Goal: Transaction & Acquisition: Purchase product/service

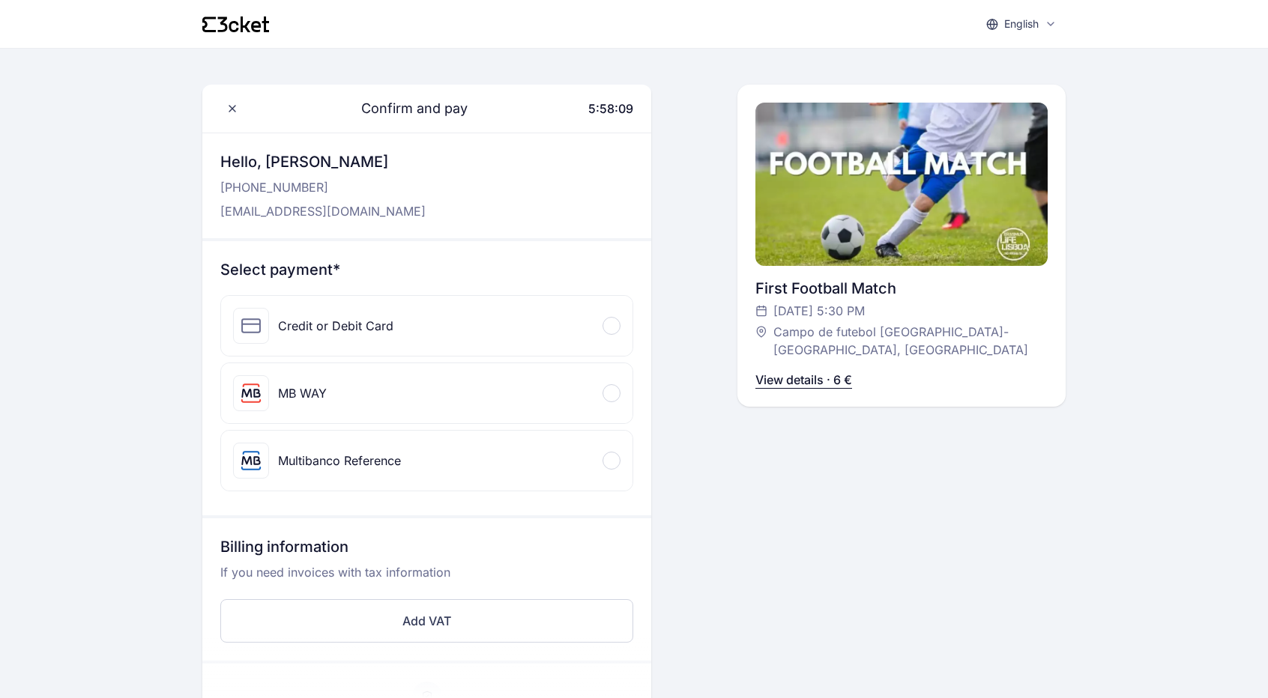
click at [538, 334] on div "Credit or Debit Card" at bounding box center [426, 326] width 411 height 60
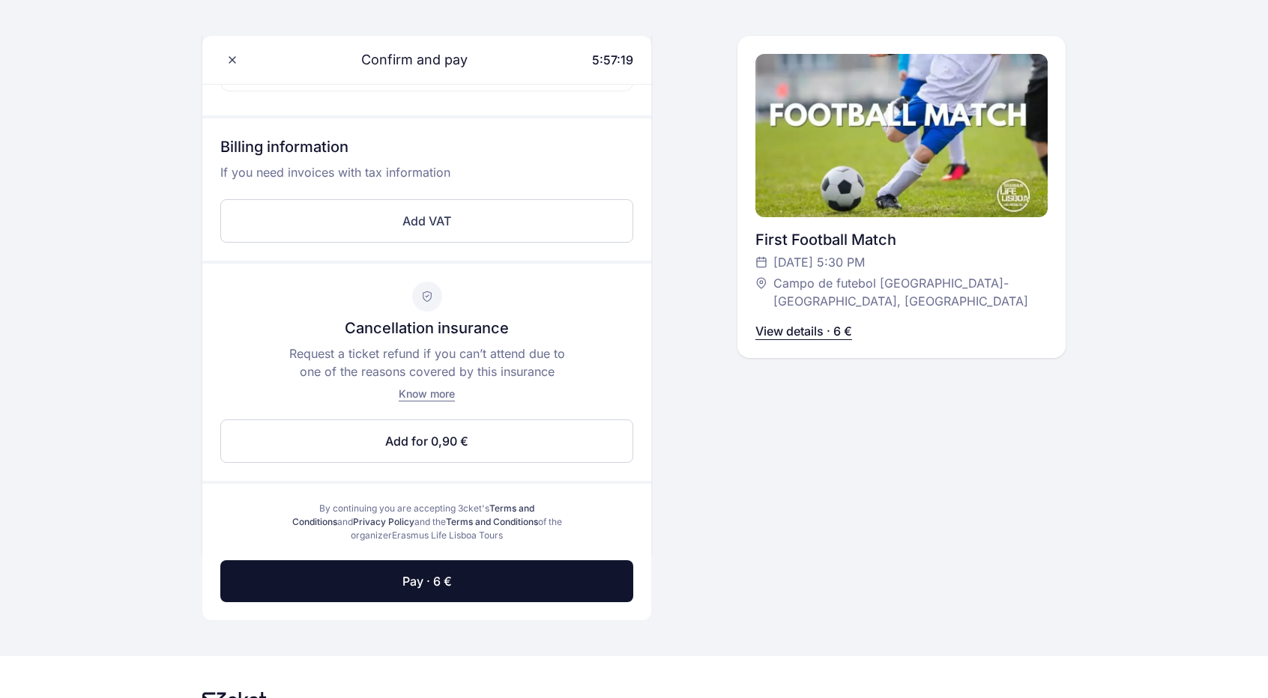
scroll to position [586, 0]
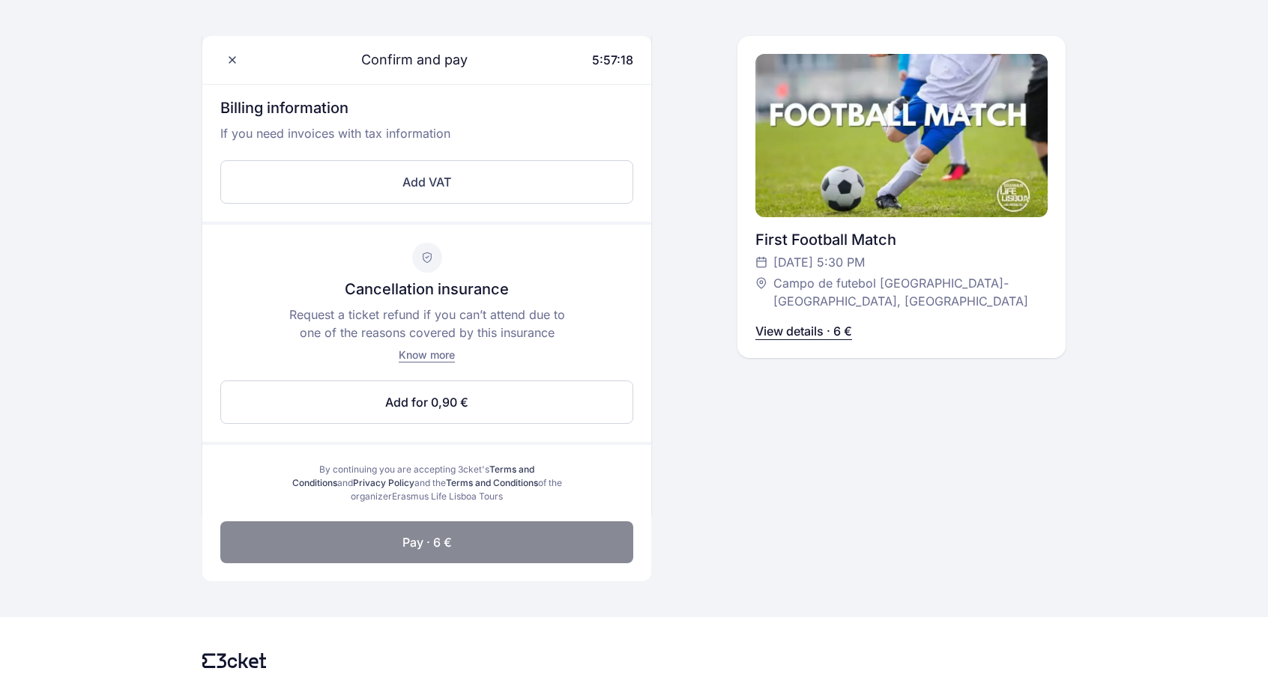
click at [546, 524] on button "Pay · 6 €" at bounding box center [426, 542] width 413 height 42
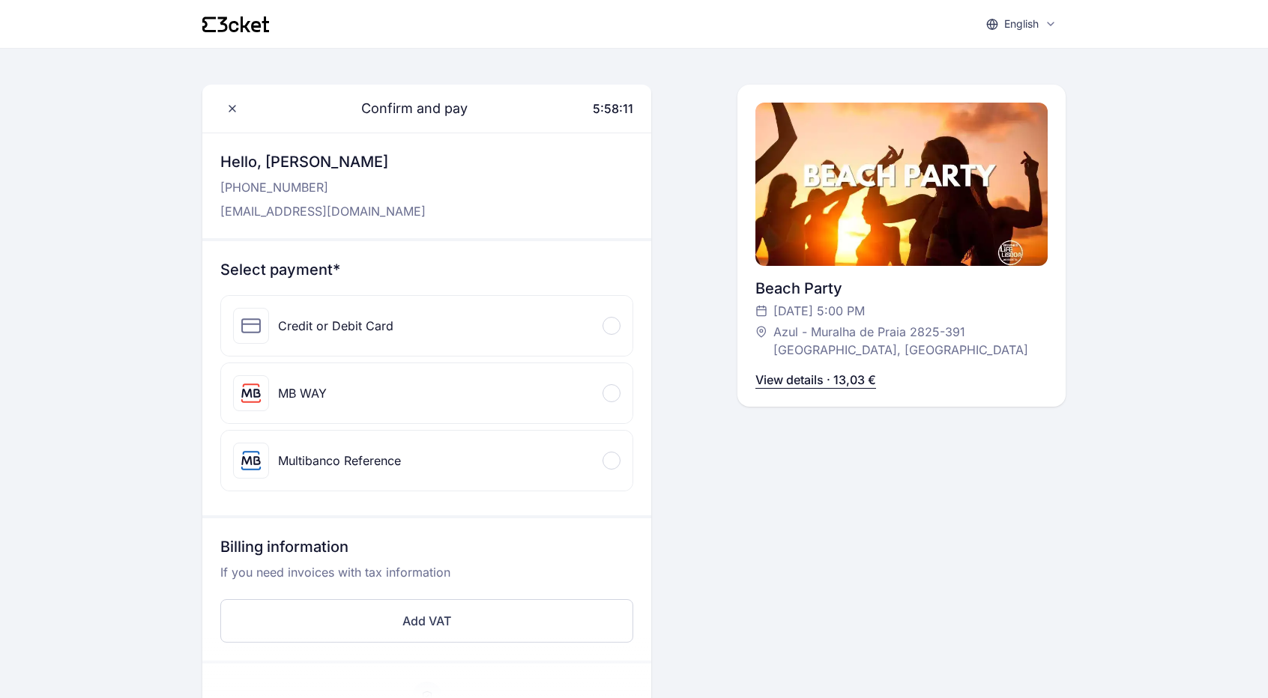
click at [569, 348] on div "Credit or Debit Card" at bounding box center [426, 326] width 411 height 60
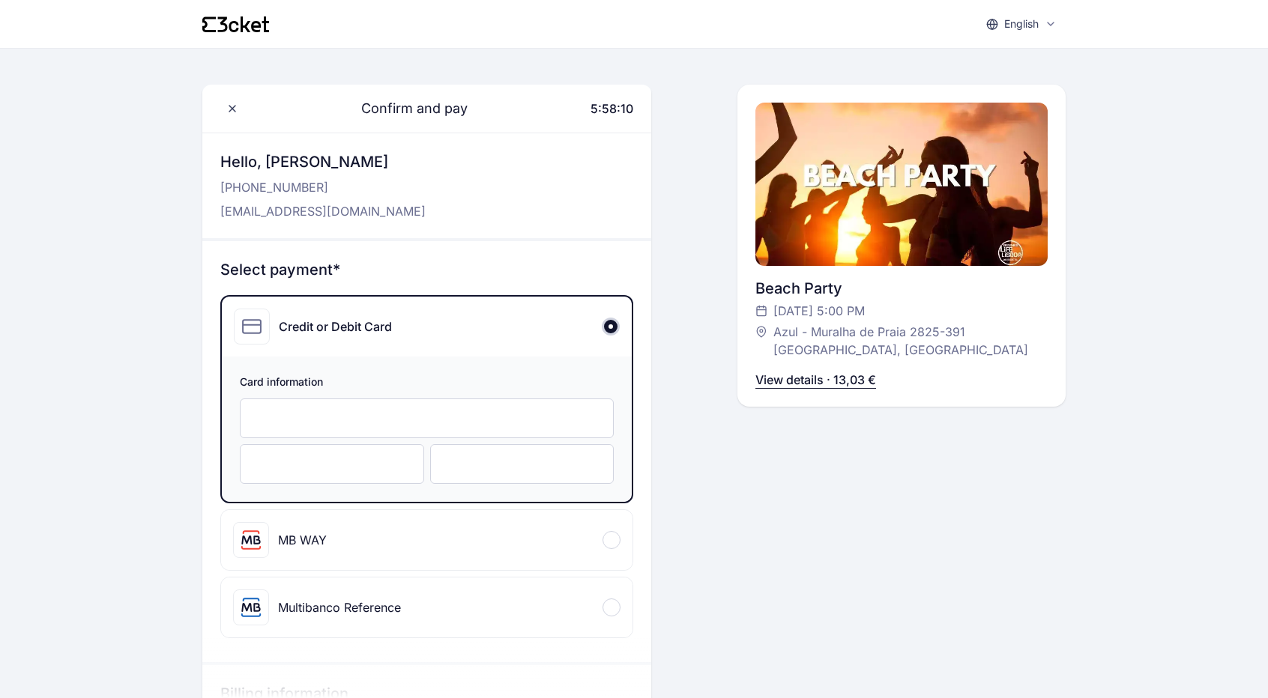
click at [522, 425] on div at bounding box center [427, 419] width 374 height 40
click at [444, 465] on div at bounding box center [522, 464] width 184 height 40
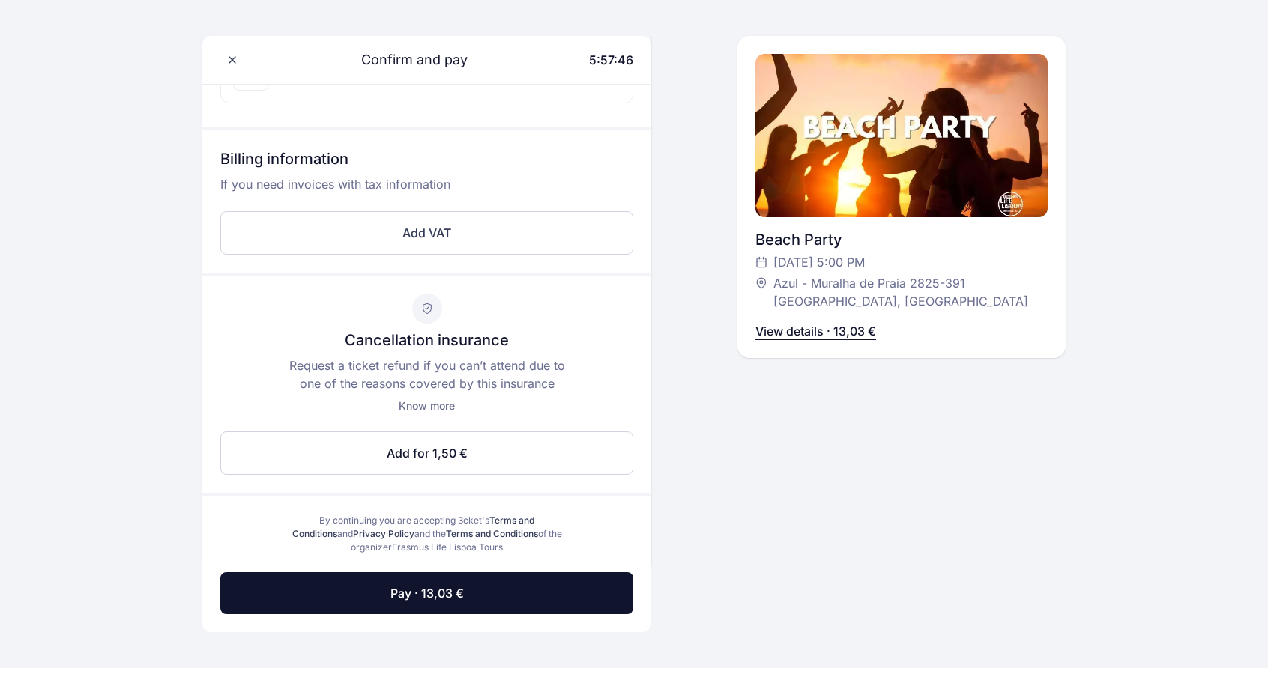
scroll to position [539, 0]
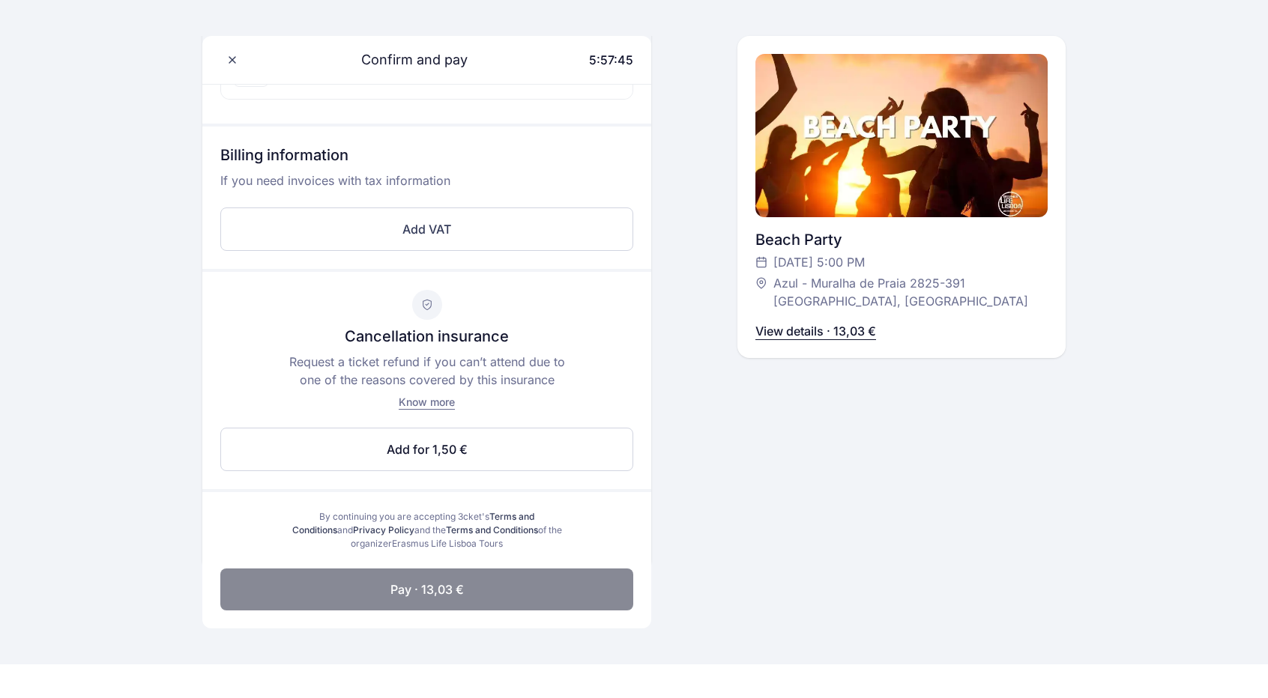
click at [524, 573] on button "Pay · 13,03 €" at bounding box center [426, 590] width 413 height 42
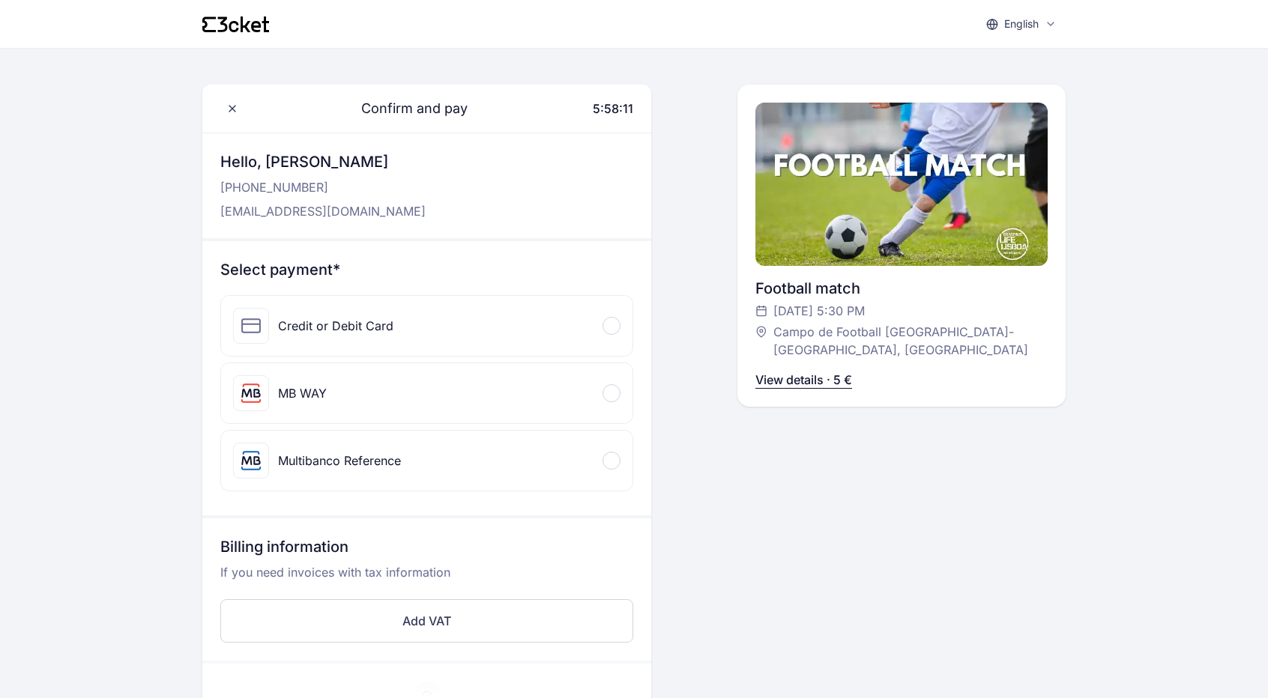
click at [566, 315] on div "Credit or Debit Card" at bounding box center [426, 326] width 411 height 60
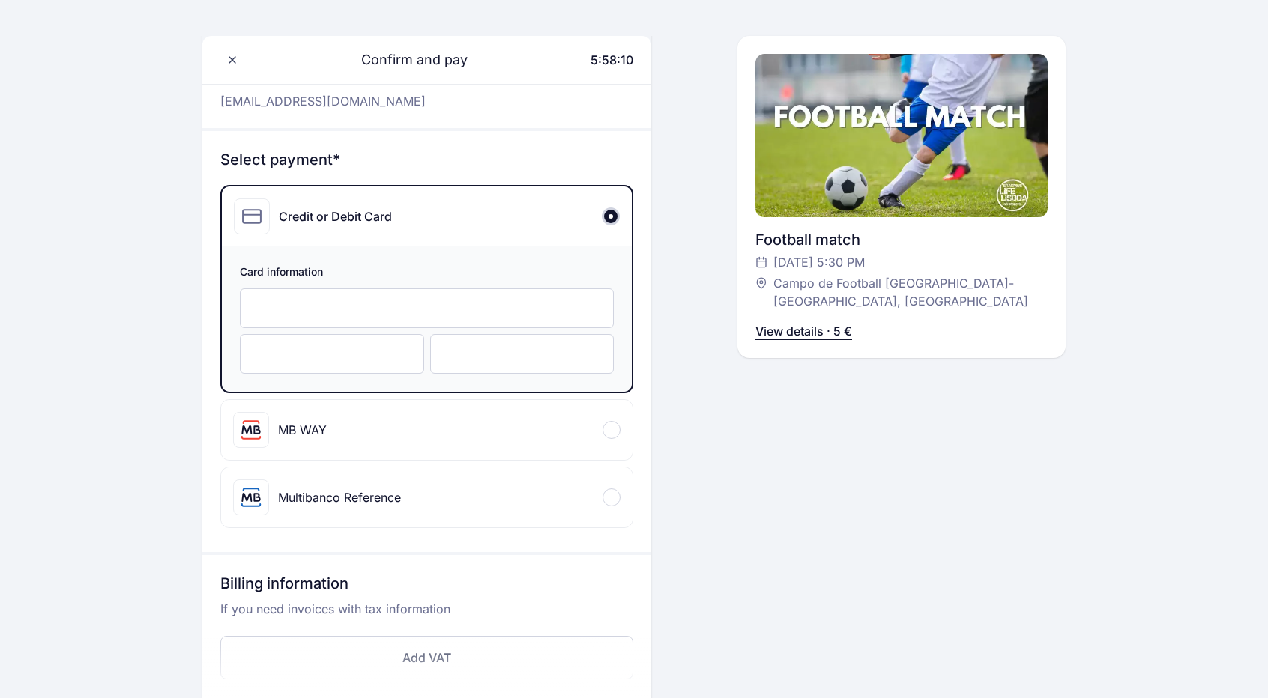
scroll to position [111, 0]
click at [477, 368] on div at bounding box center [522, 353] width 184 height 40
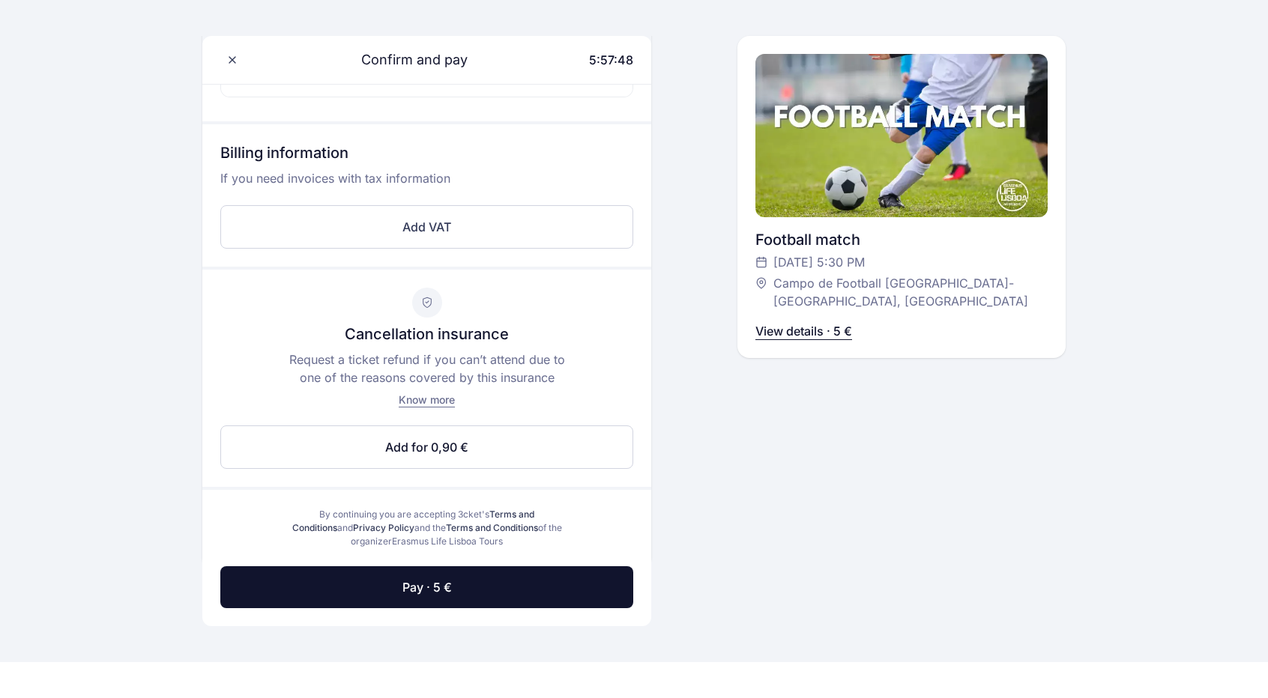
scroll to position [542, 0]
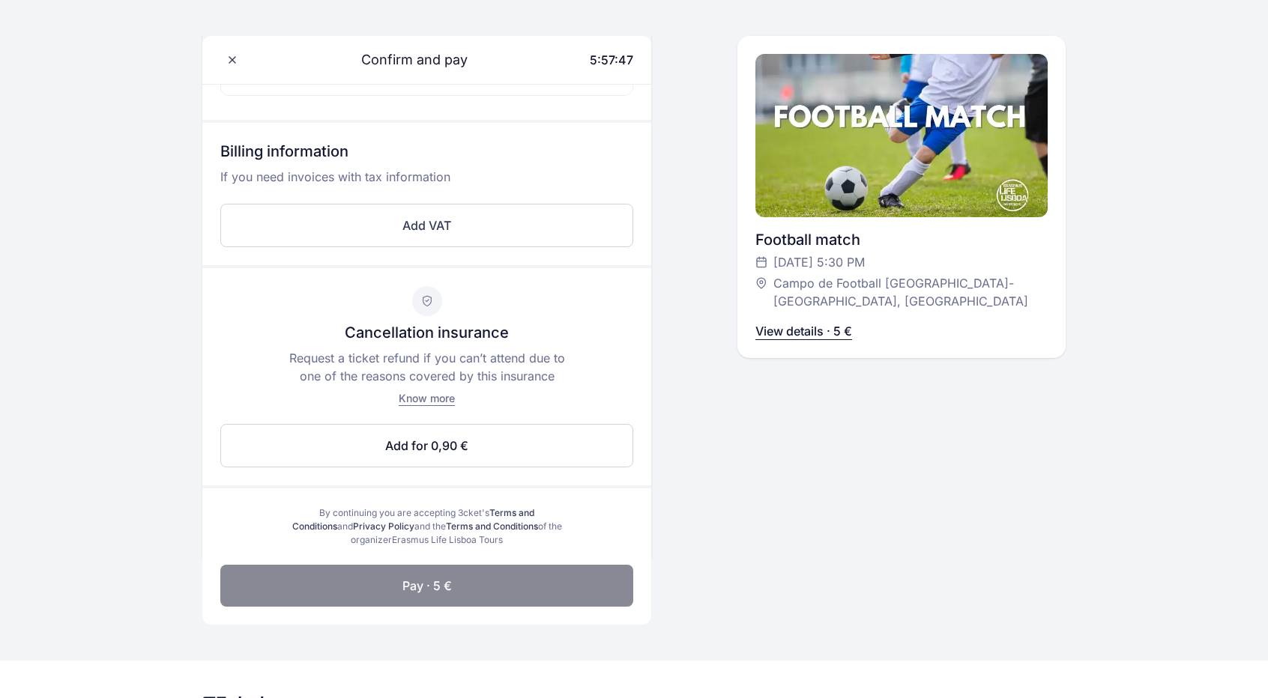
click at [508, 572] on button "Pay · 5 €" at bounding box center [426, 586] width 413 height 42
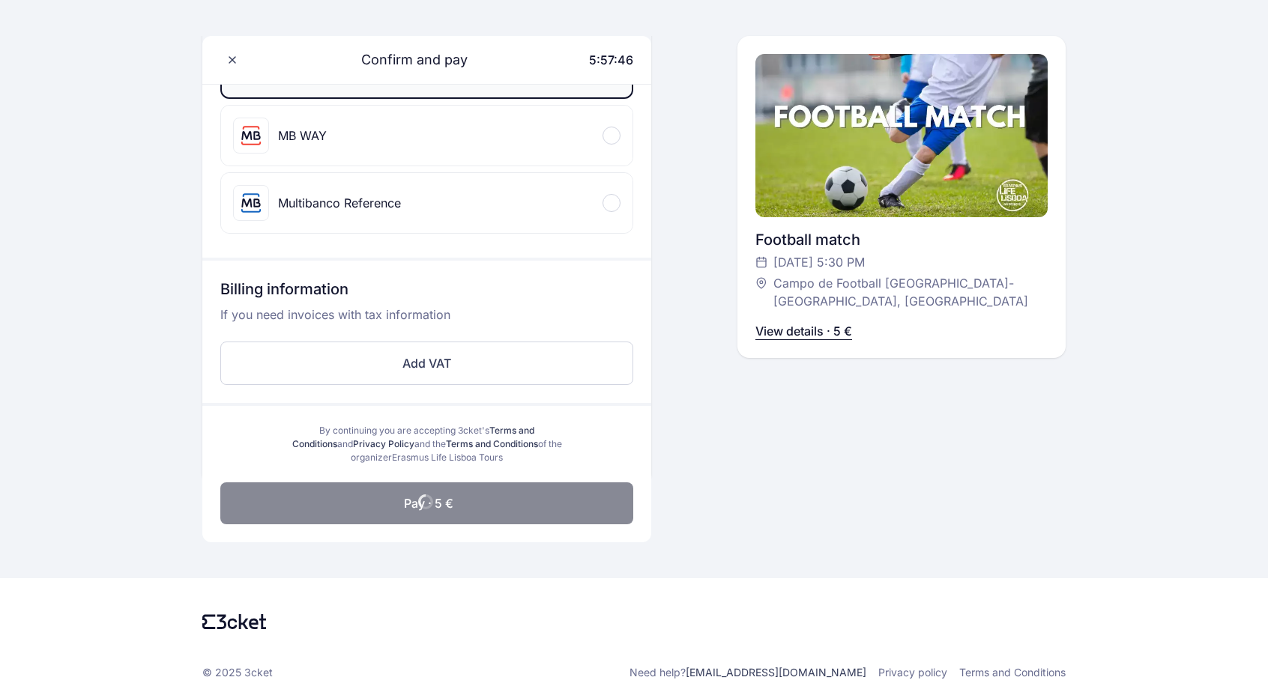
scroll to position [402, 0]
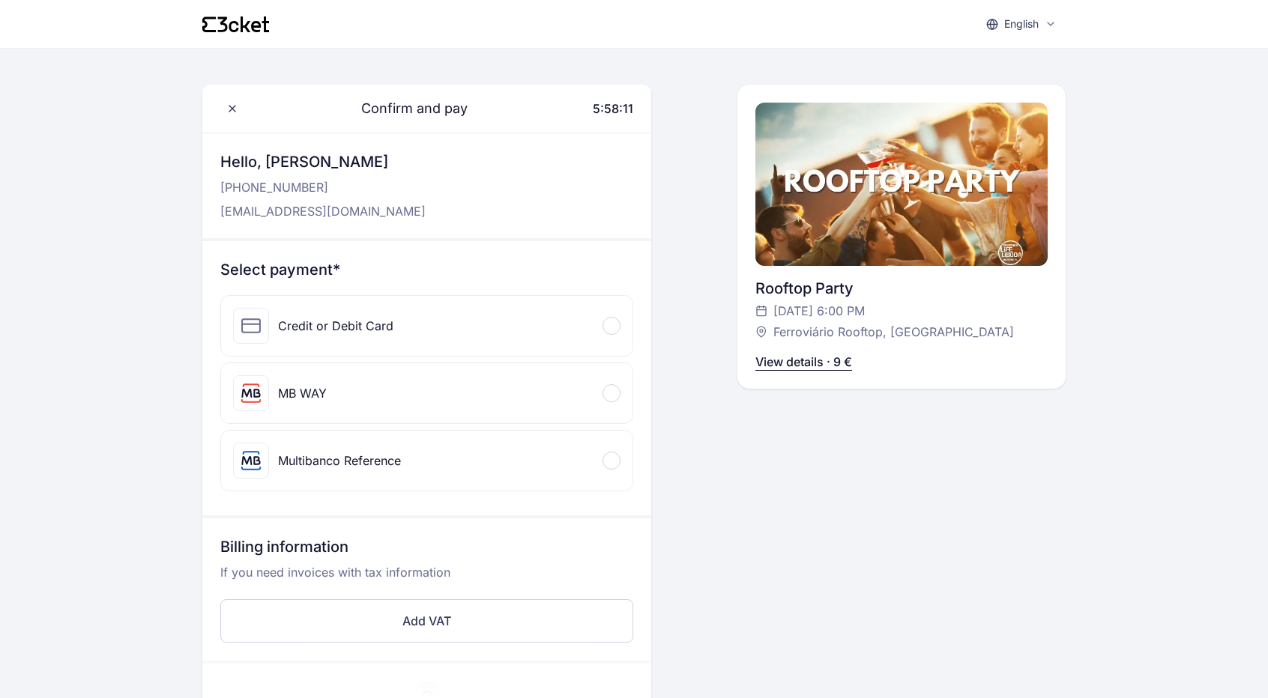
click at [580, 323] on div "Credit or Debit Card" at bounding box center [426, 326] width 411 height 60
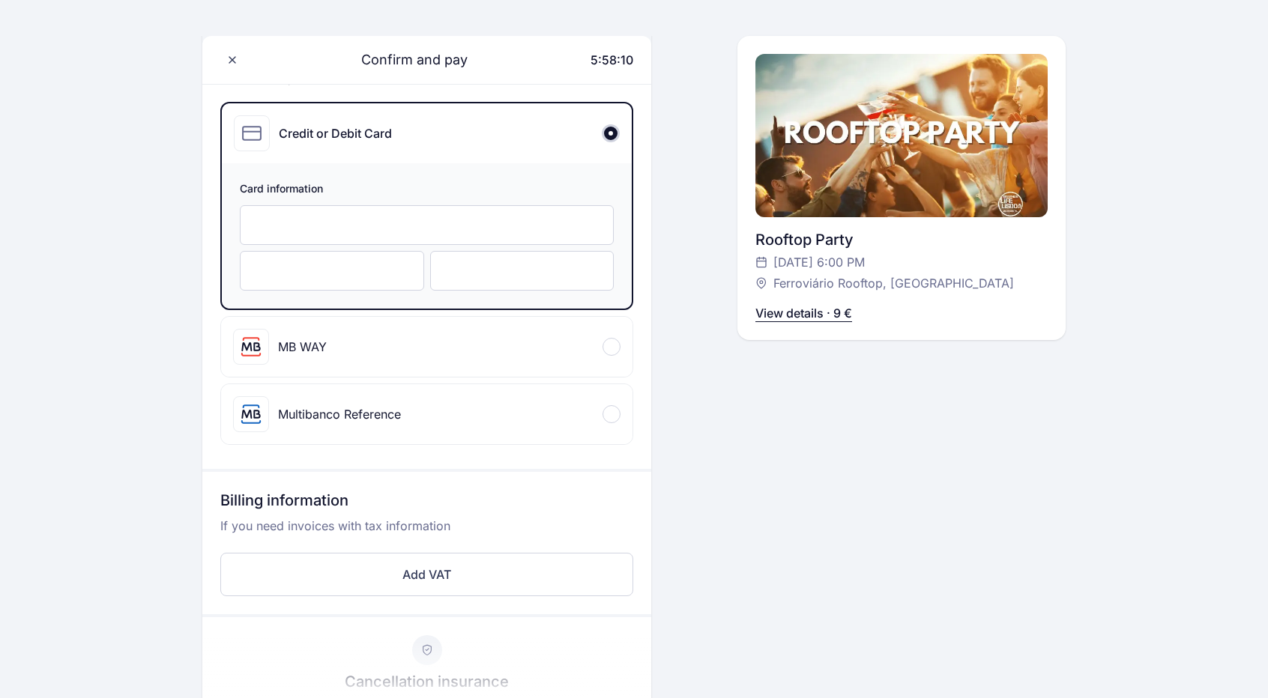
scroll to position [185, 0]
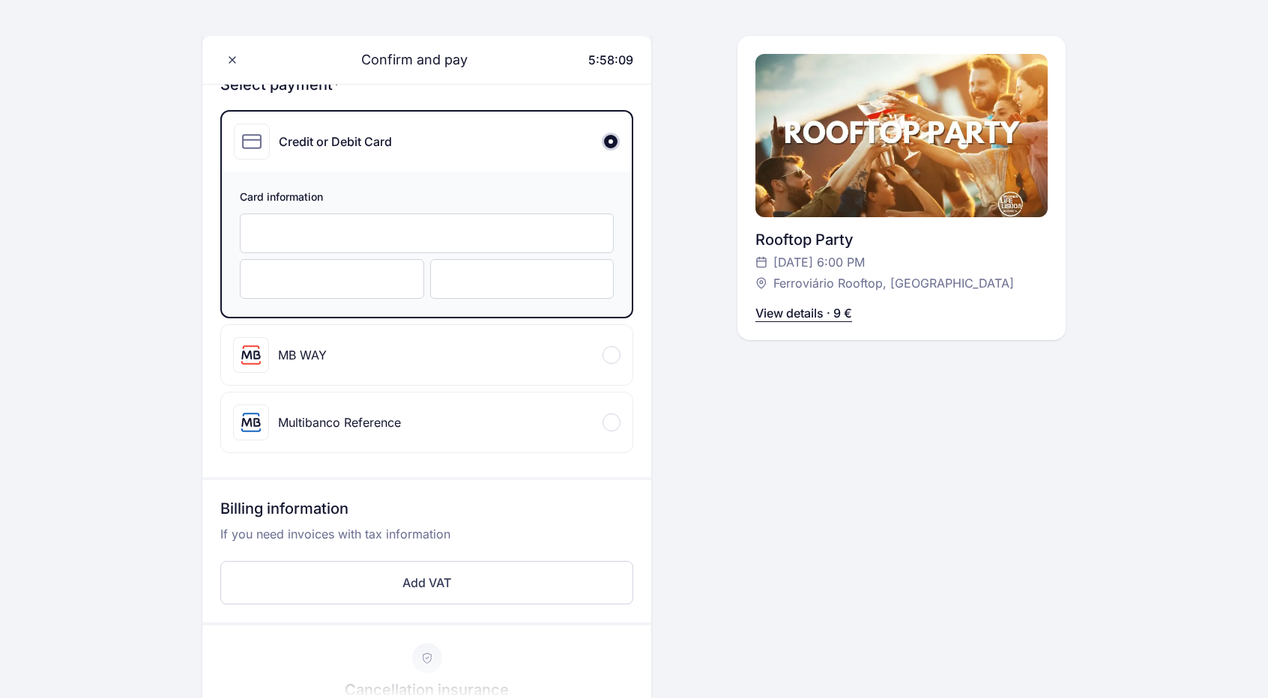
click at [599, 239] on div at bounding box center [427, 234] width 374 height 40
click at [429, 282] on div at bounding box center [427, 279] width 374 height 40
click at [465, 285] on div at bounding box center [522, 279] width 184 height 40
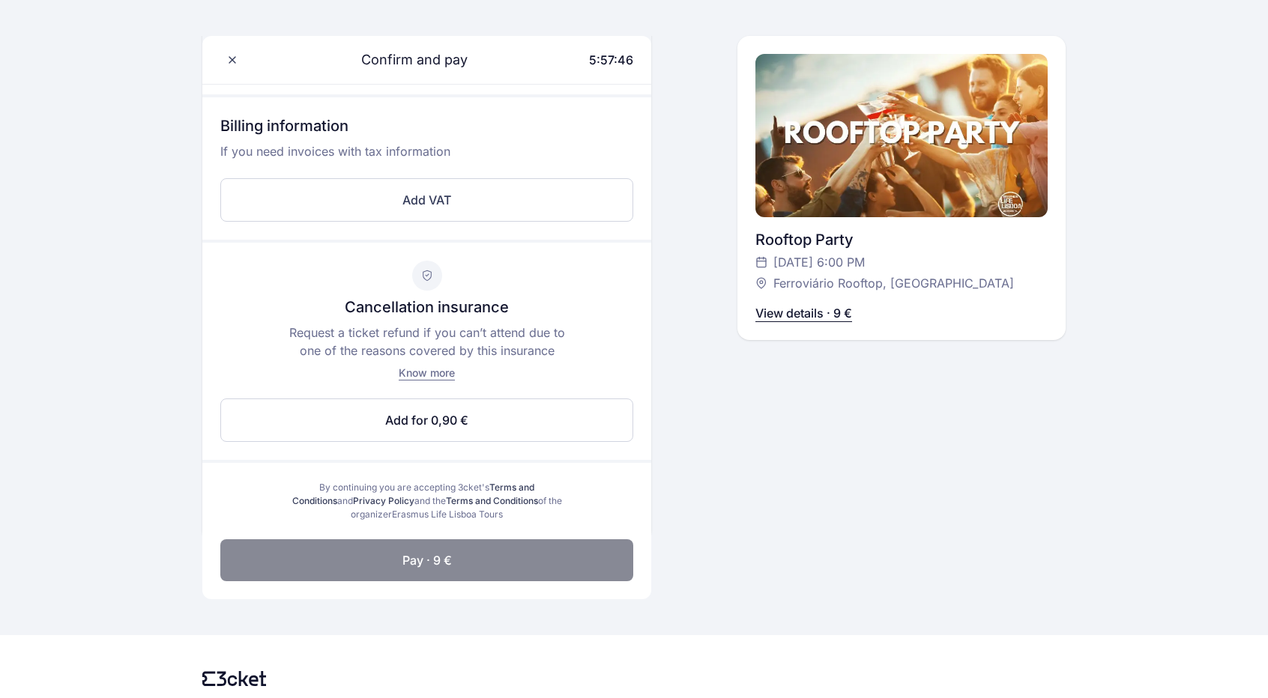
click at [503, 575] on button "Pay · 9 €" at bounding box center [426, 560] width 413 height 42
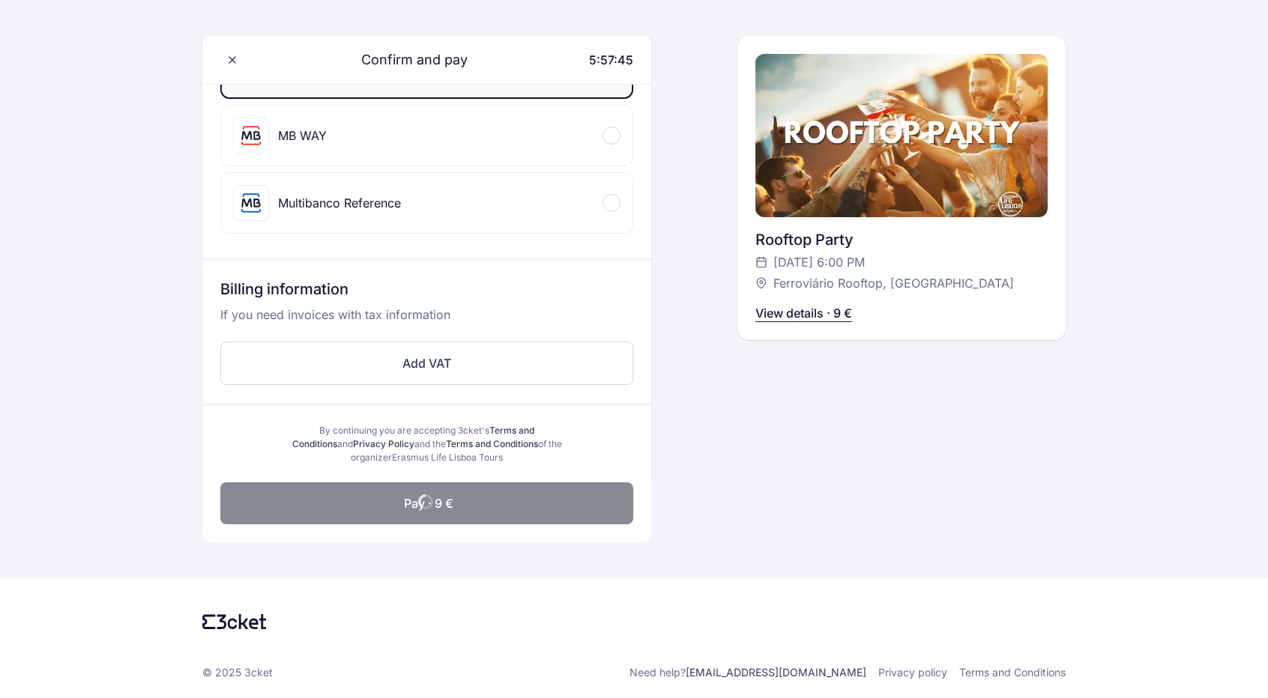
scroll to position [402, 0]
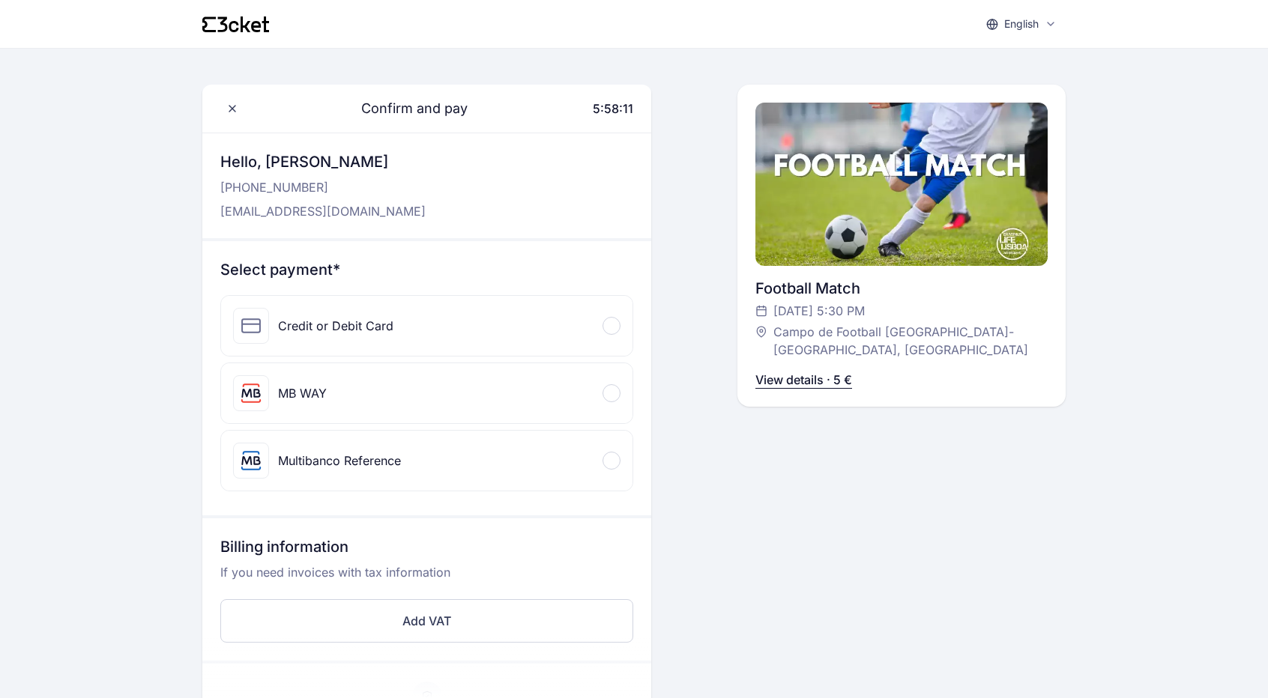
click at [468, 308] on div "Credit or Debit Card" at bounding box center [426, 326] width 411 height 60
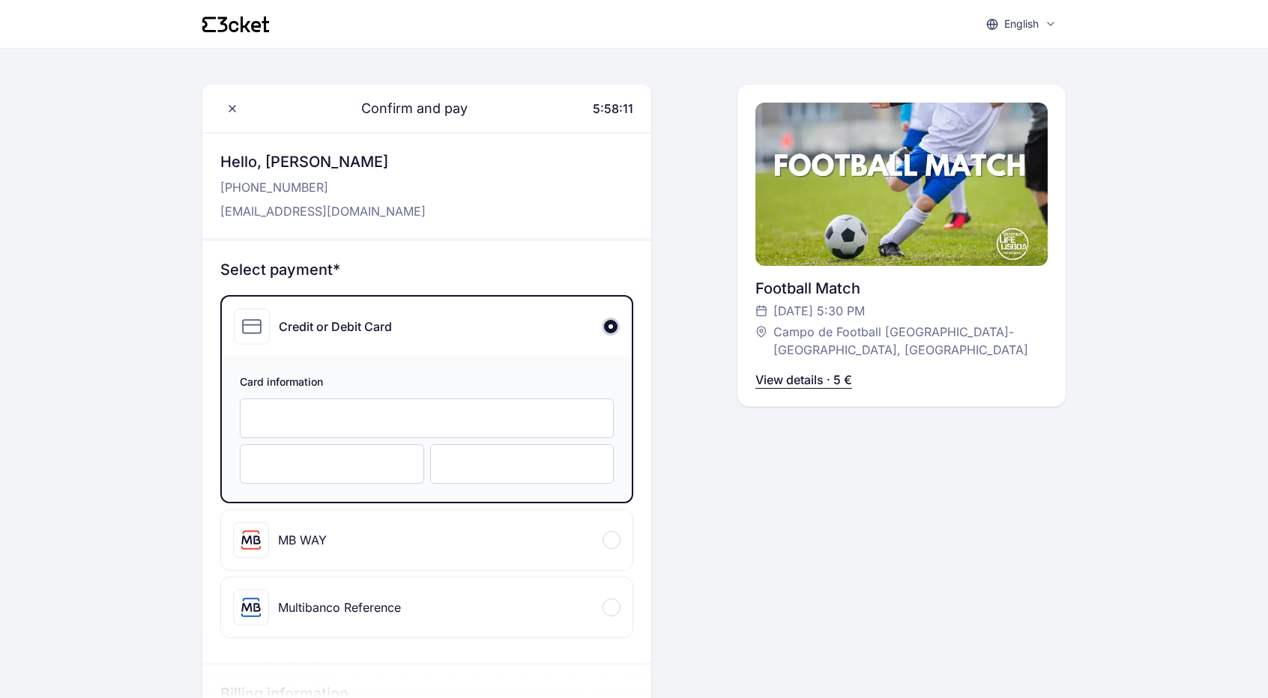
click at [406, 405] on div at bounding box center [427, 419] width 374 height 40
click at [373, 447] on div at bounding box center [332, 464] width 184 height 40
click at [460, 473] on div at bounding box center [522, 464] width 184 height 40
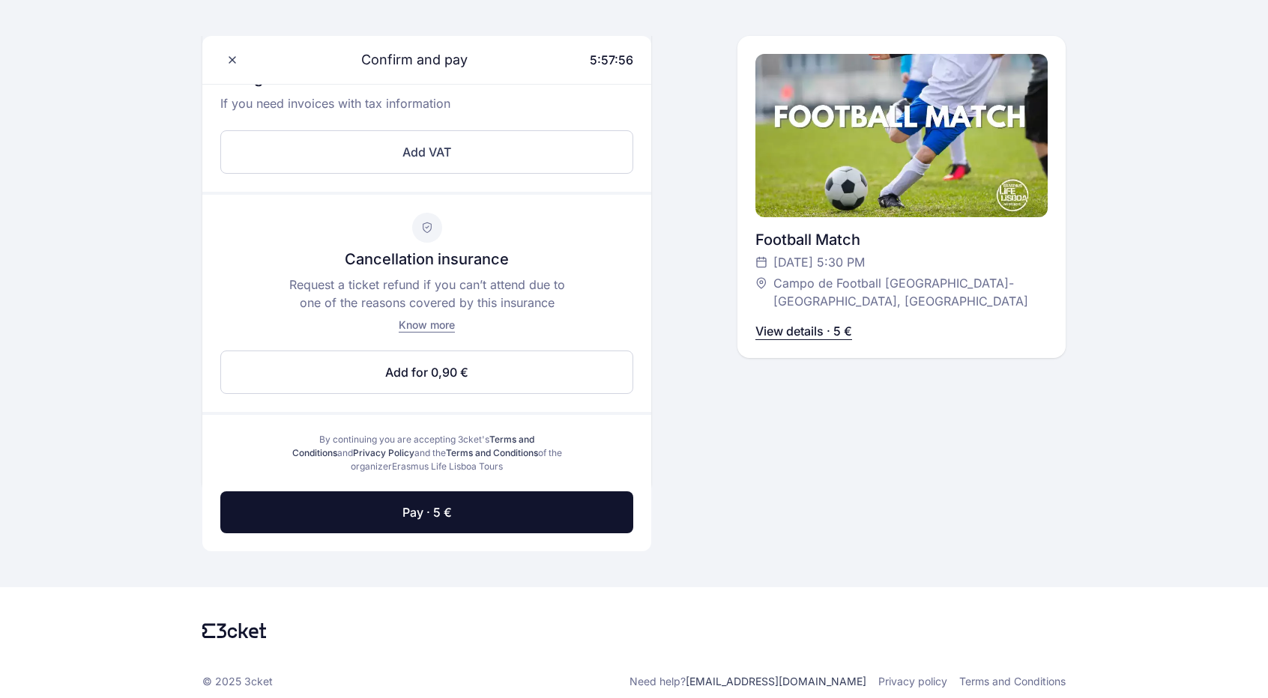
scroll to position [618, 0]
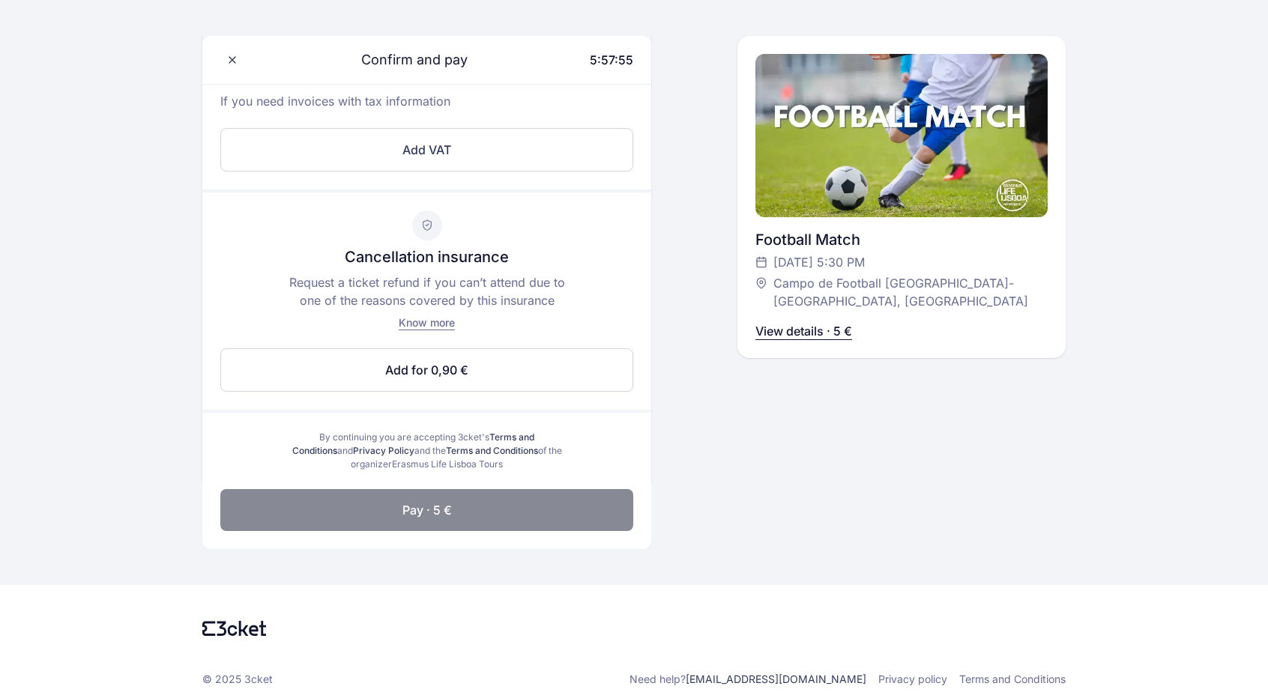
click at [604, 505] on button "Pay · 5 €" at bounding box center [426, 510] width 413 height 42
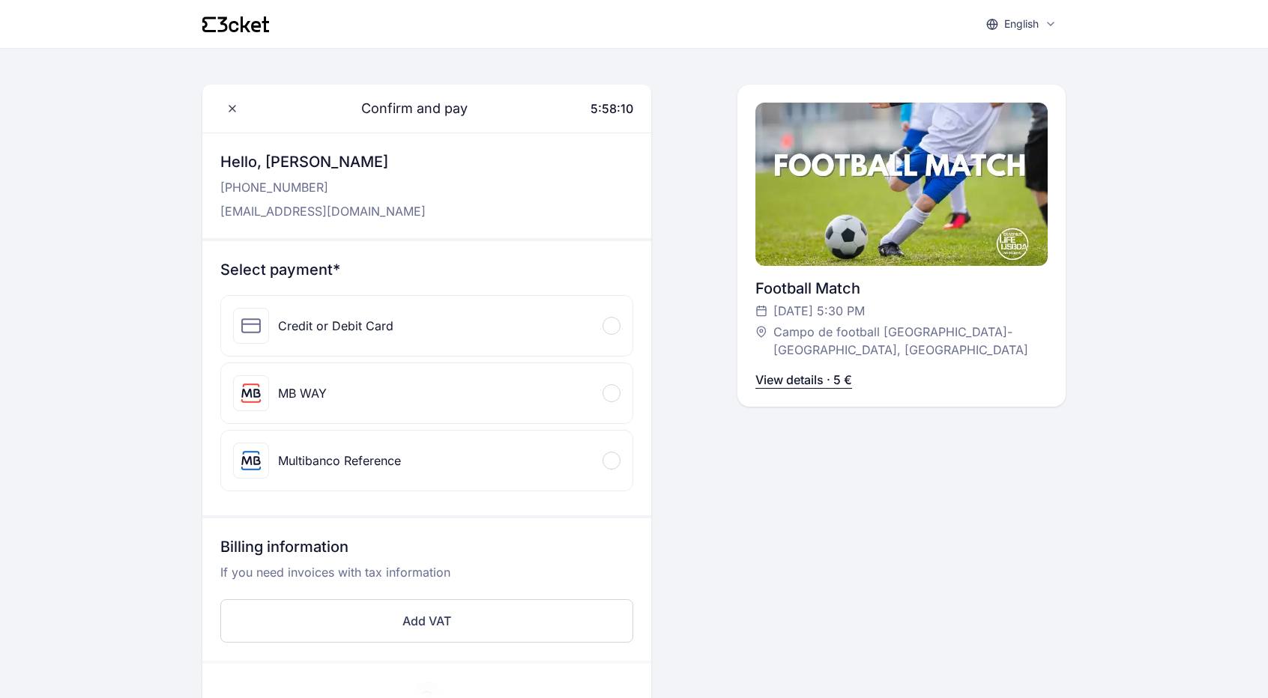
click at [446, 332] on div "Credit or Debit Card" at bounding box center [426, 326] width 411 height 60
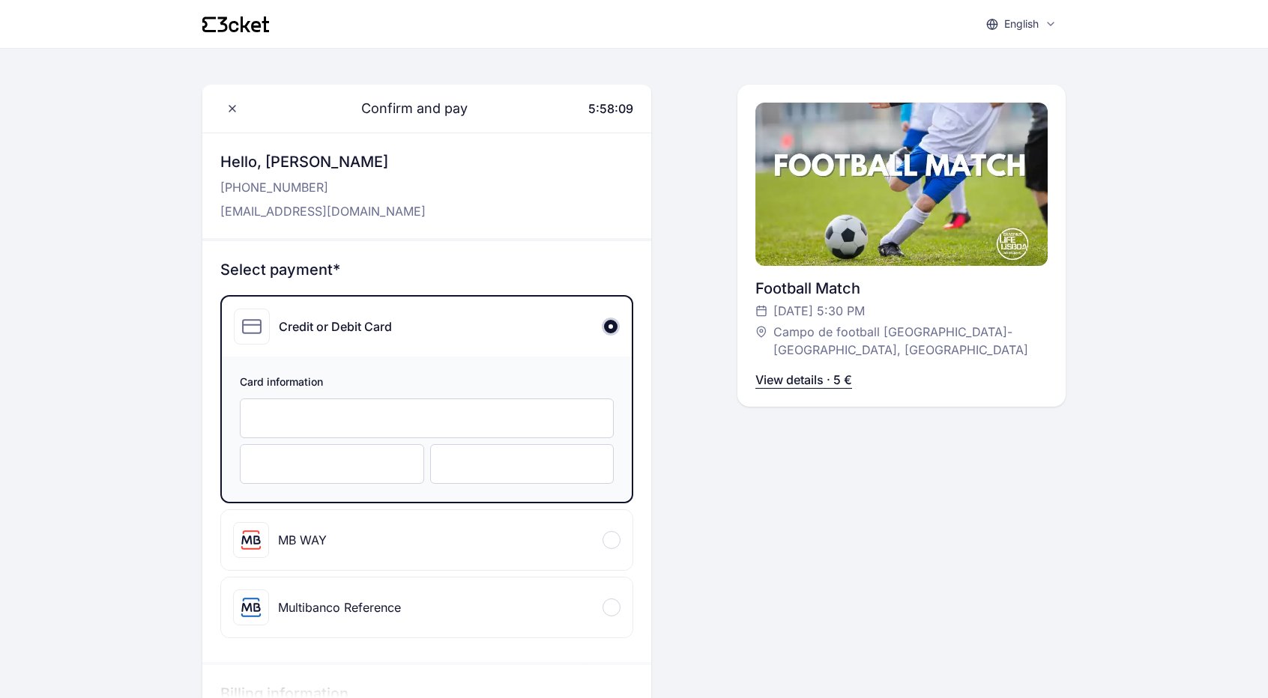
click at [505, 405] on div at bounding box center [427, 419] width 374 height 40
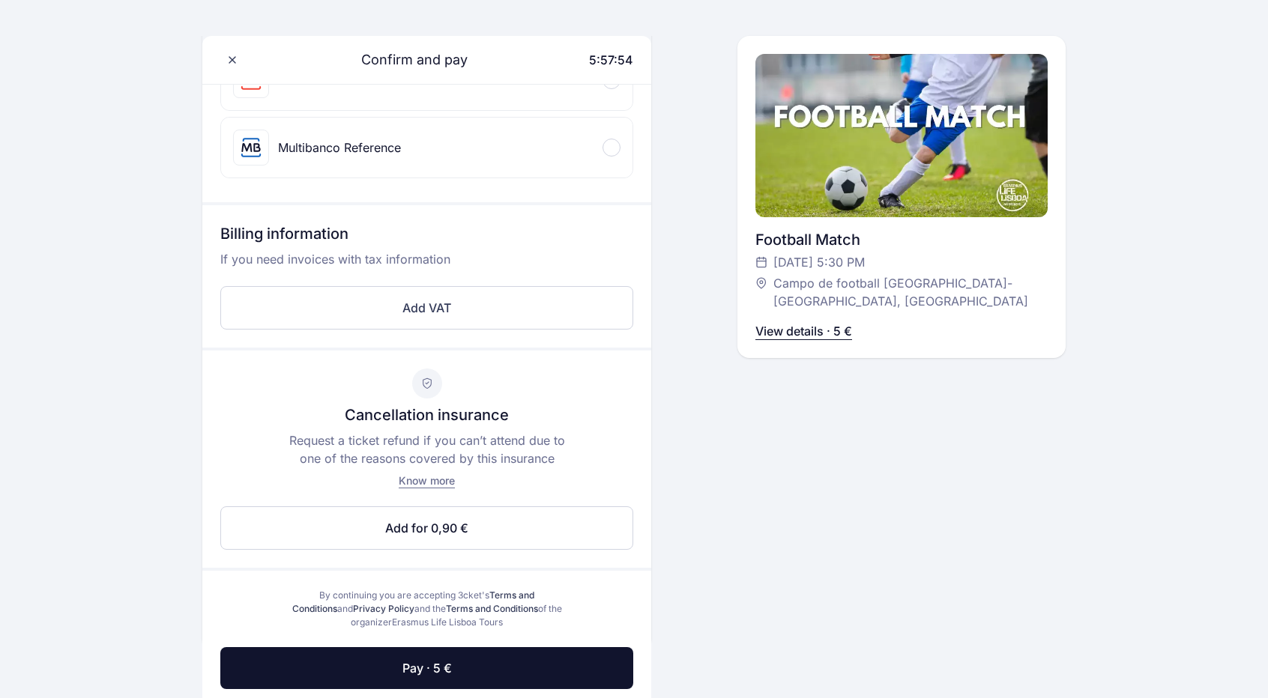
scroll to position [622, 0]
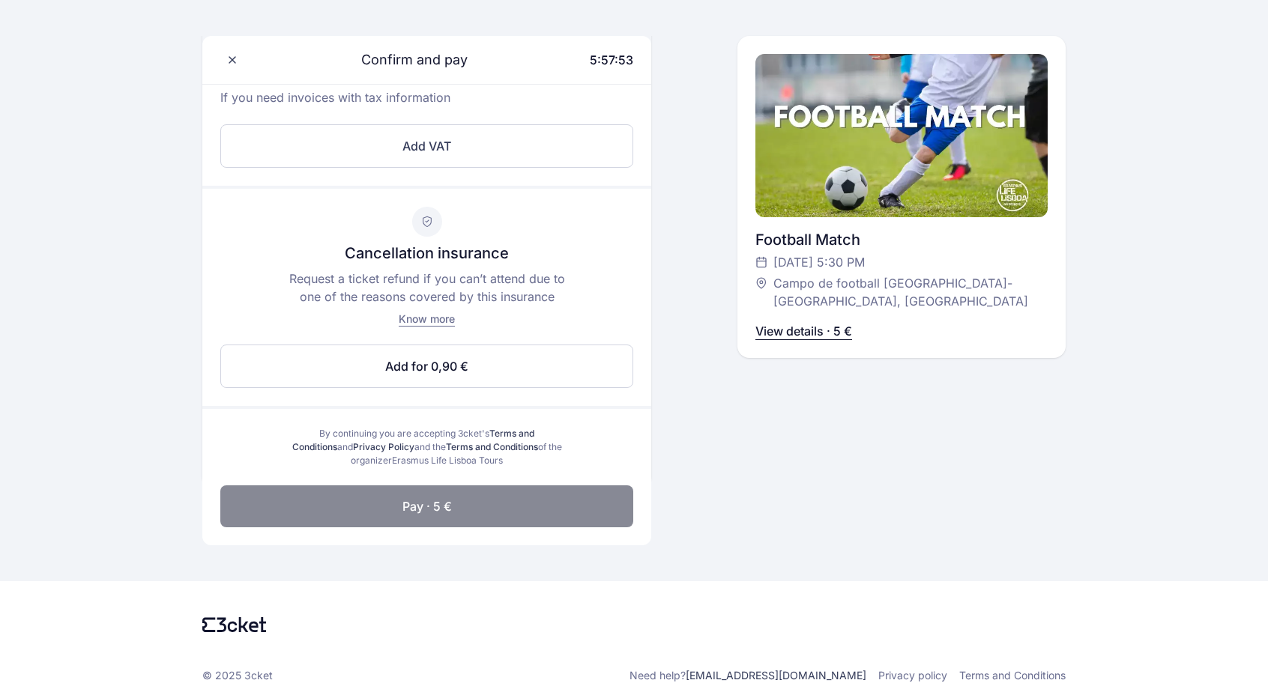
click at [617, 509] on button "Pay · 5 €" at bounding box center [426, 507] width 413 height 42
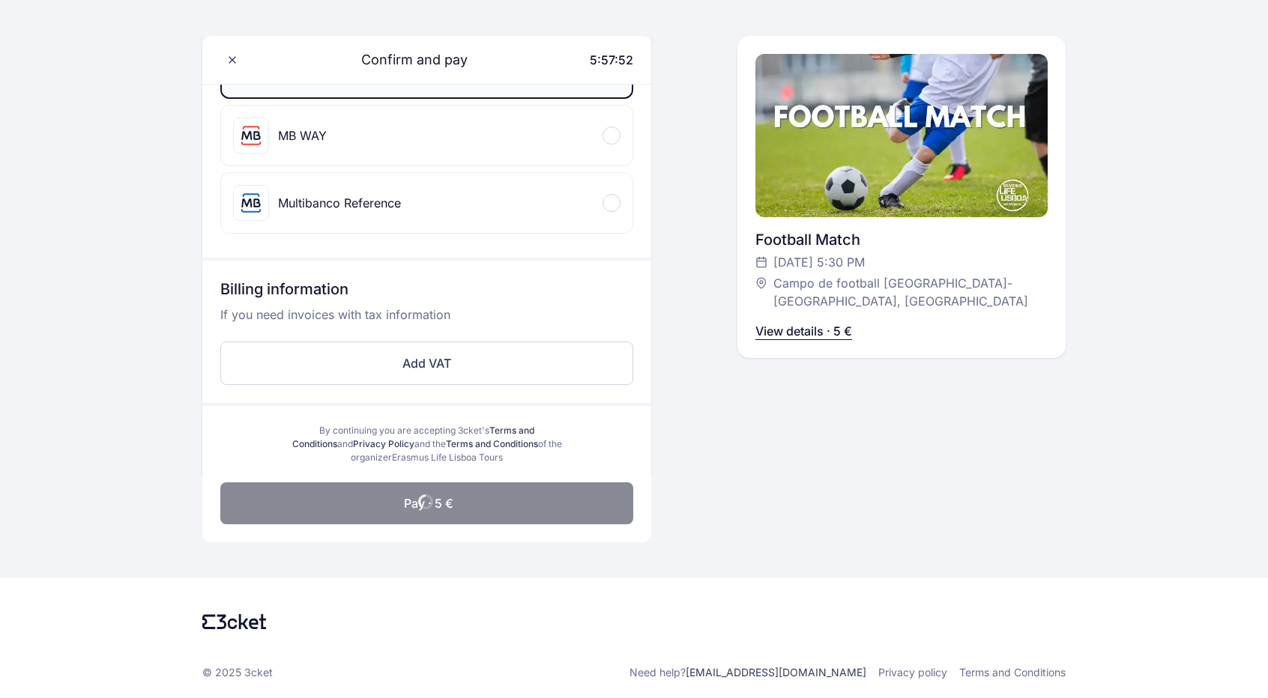
scroll to position [402, 0]
